Goal: Task Accomplishment & Management: Use online tool/utility

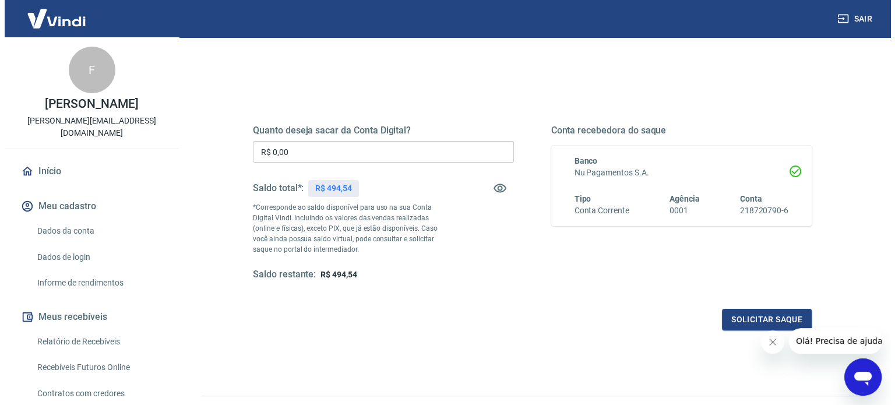
scroll to position [117, 0]
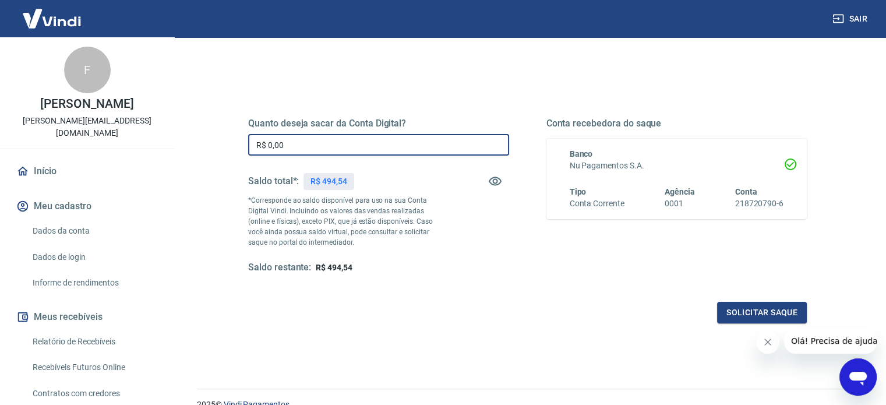
click at [371, 143] on input "R$ 0,00" at bounding box center [378, 145] width 261 height 22
type input "R$ 494,54"
click at [749, 312] on button "Solicitar saque" at bounding box center [762, 313] width 90 height 22
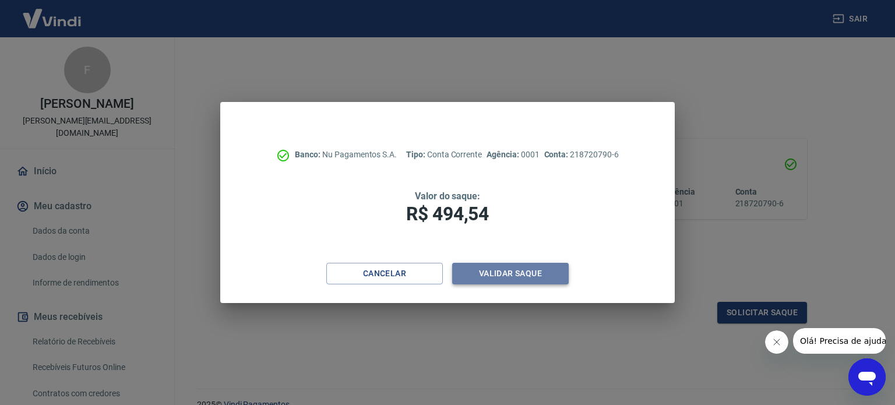
click at [527, 274] on button "Validar saque" at bounding box center [510, 274] width 117 height 22
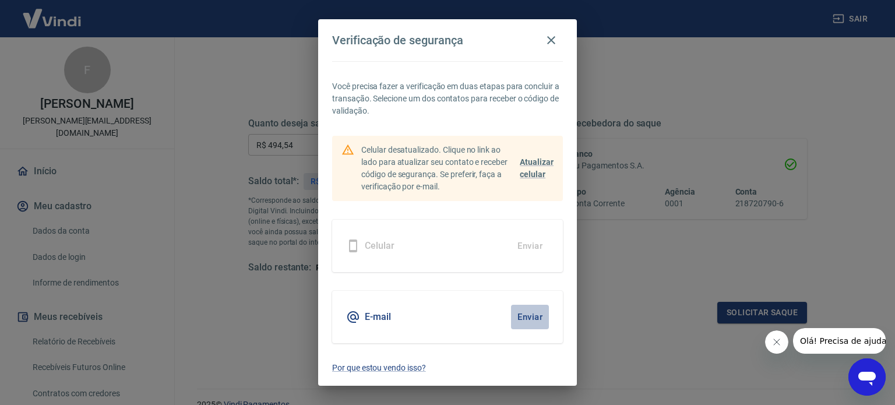
click at [520, 319] on button "Enviar" at bounding box center [530, 317] width 38 height 24
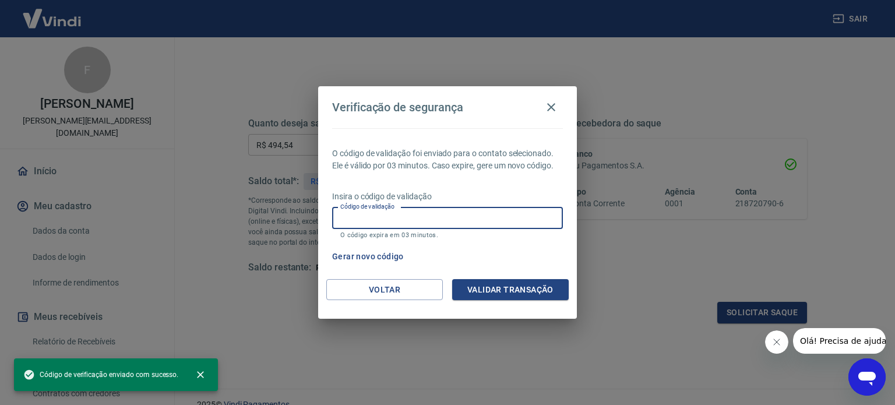
click at [415, 216] on input "Código de validação" at bounding box center [447, 218] width 231 height 22
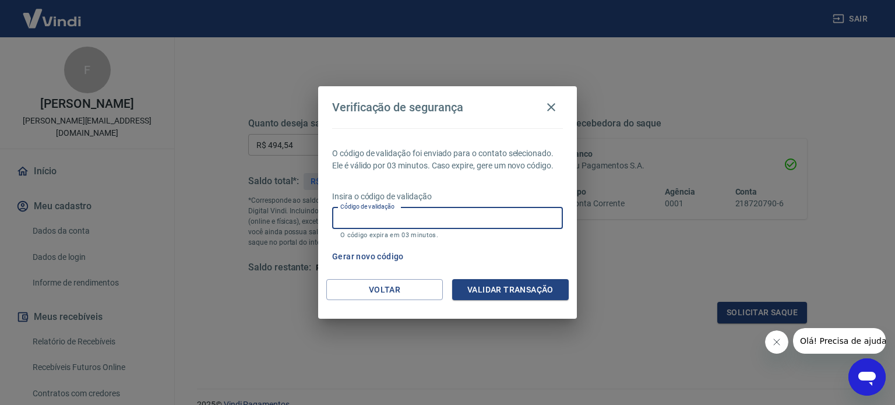
paste input "492898"
type input "492898"
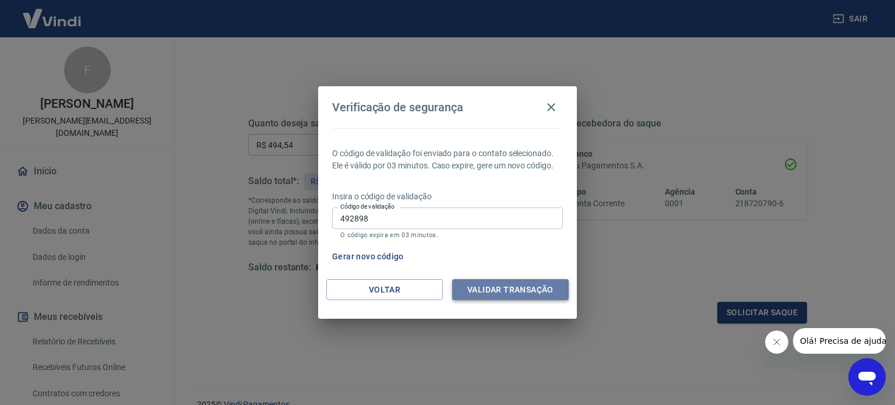
click at [517, 287] on button "Validar transação" at bounding box center [510, 290] width 117 height 22
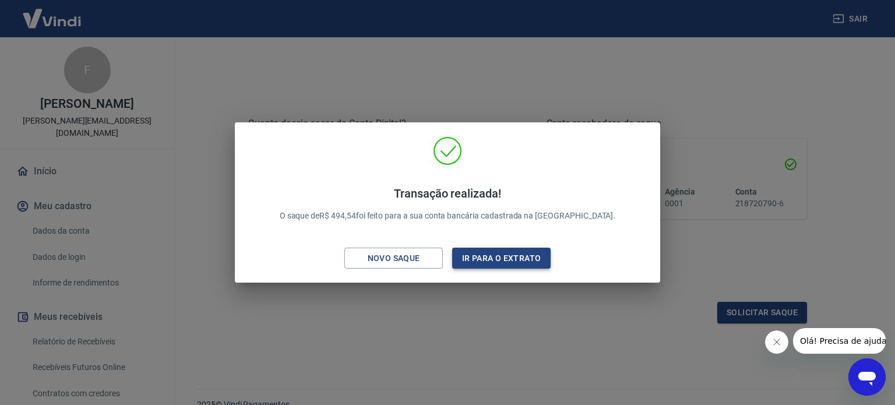
click at [488, 260] on button "Ir para o extrato" at bounding box center [501, 259] width 98 height 22
